Goal: Information Seeking & Learning: Learn about a topic

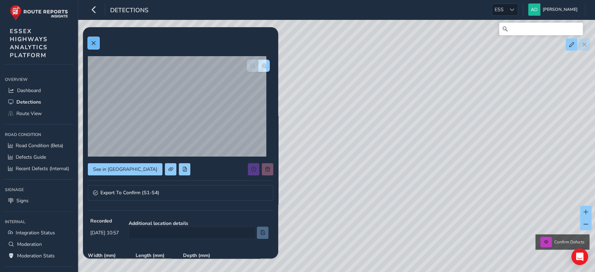
click at [93, 46] on button at bounding box center [93, 43] width 11 height 12
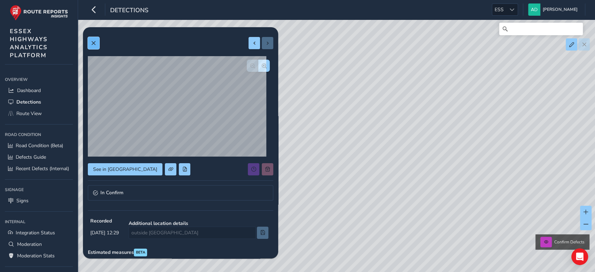
click at [96, 40] on button at bounding box center [93, 43] width 11 height 12
click at [92, 43] on span at bounding box center [93, 43] width 5 height 5
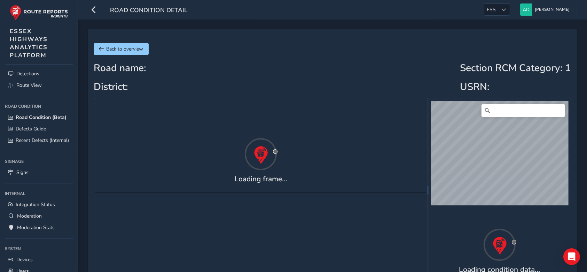
scroll to position [37, 0]
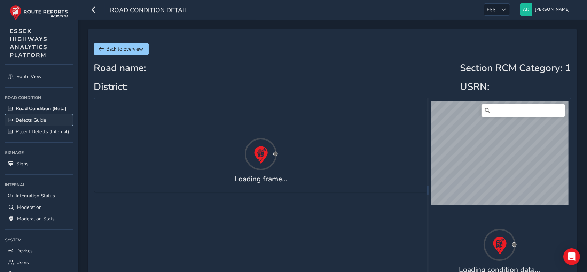
click at [32, 123] on span "Defects Guide" at bounding box center [31, 120] width 30 height 7
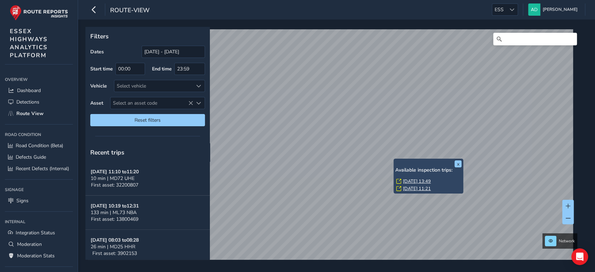
click at [410, 180] on link "Tue, 7 Oct, 13:49" at bounding box center [417, 181] width 28 height 6
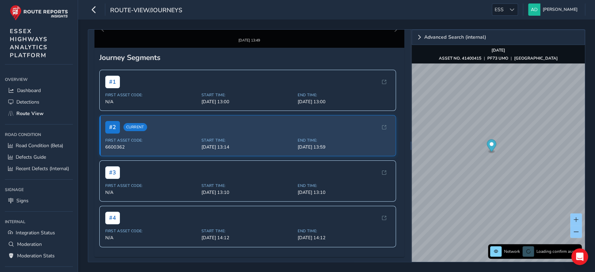
scroll to position [112, 0]
